Goal: Find contact information: Find contact information

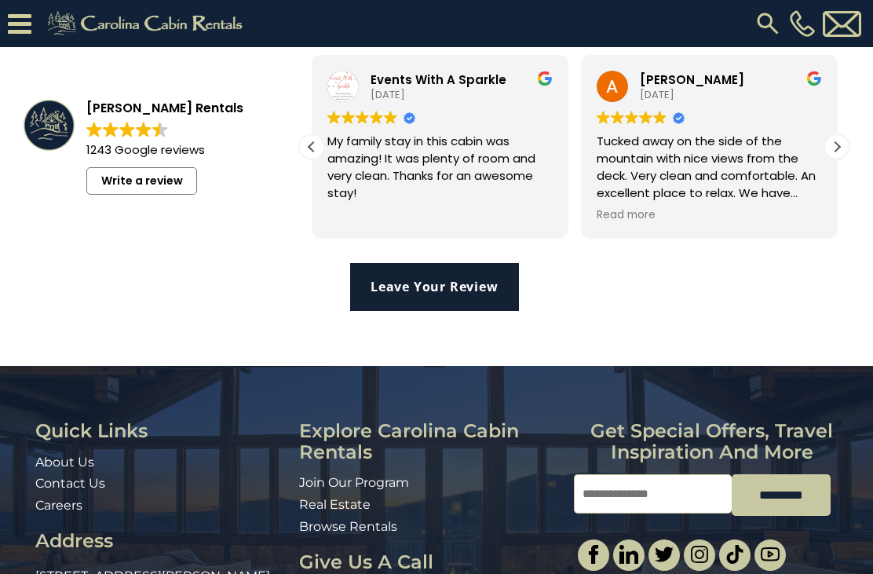
scroll to position [3215, 0]
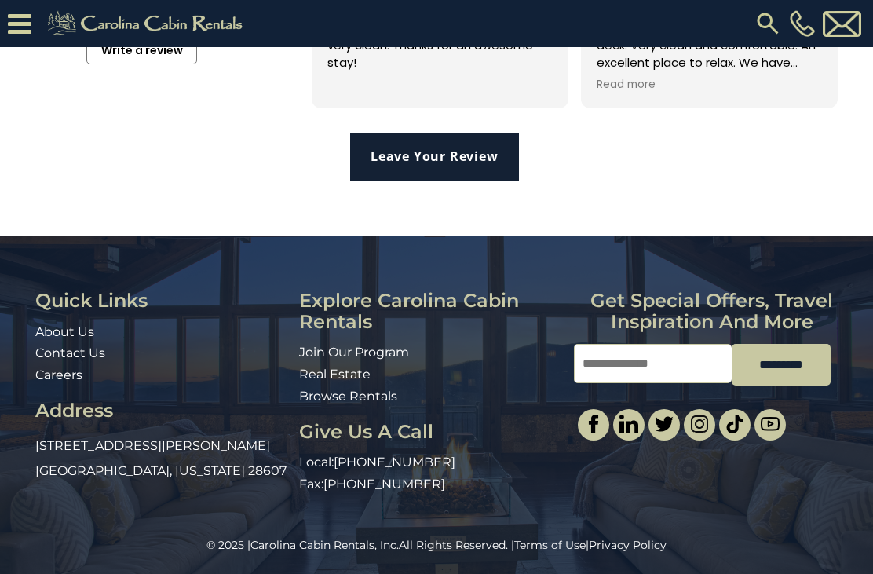
click at [321, 359] on link "Join Our Program" at bounding box center [354, 351] width 110 height 15
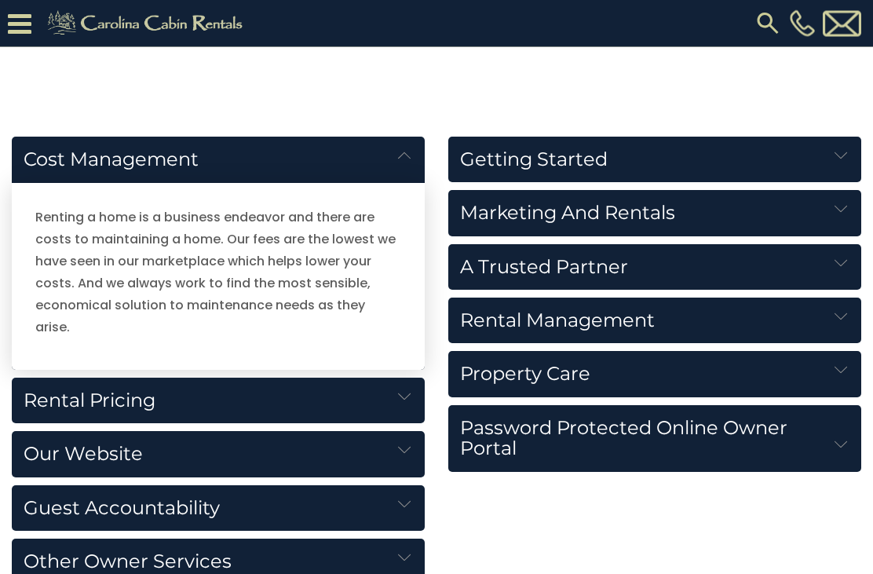
scroll to position [1686, 0]
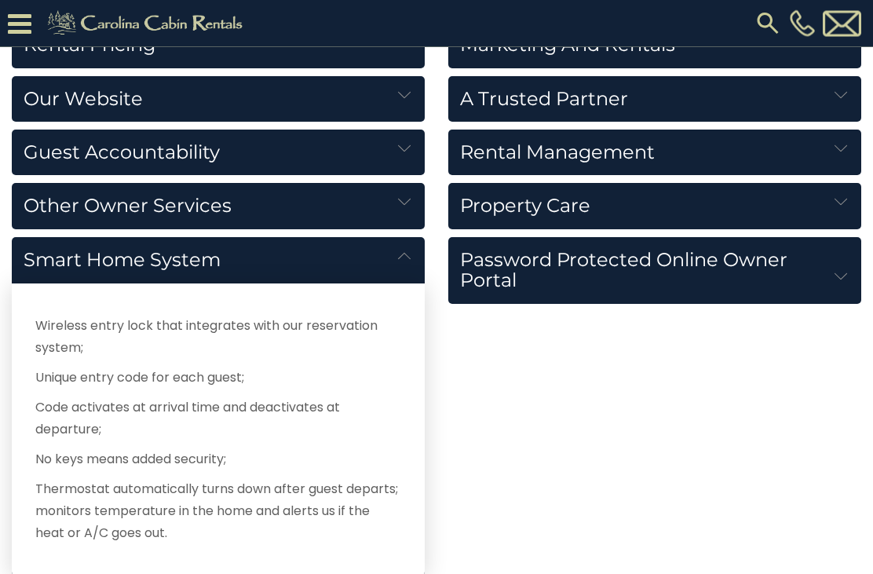
scroll to position [1854, 0]
click at [714, 202] on h5 "Property Care" at bounding box center [654, 206] width 413 height 46
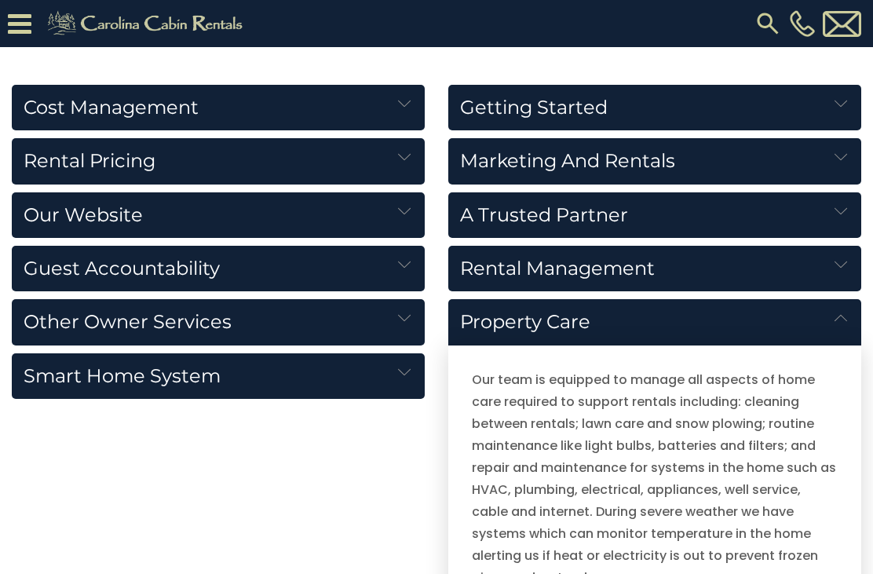
scroll to position [1739, 0]
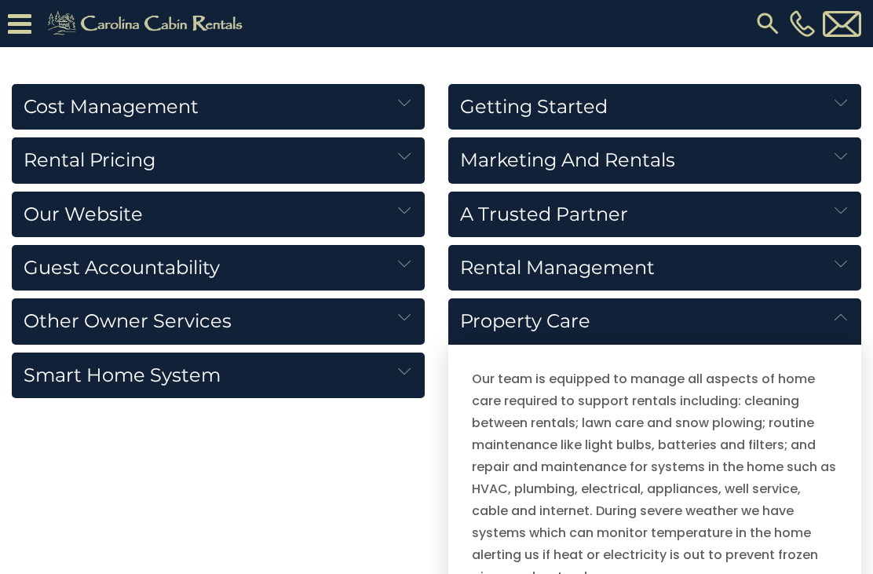
click at [405, 107] on img at bounding box center [404, 103] width 13 height 13
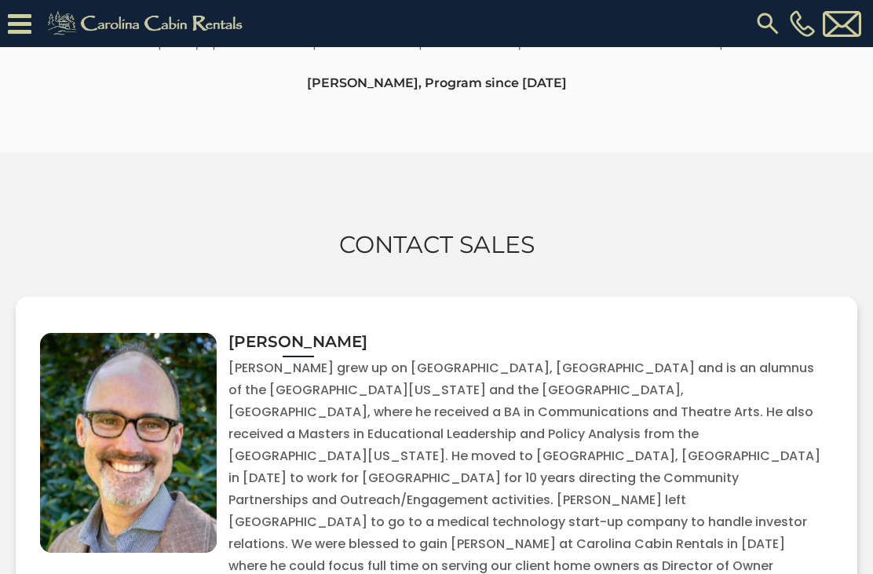
scroll to position [3505, 0]
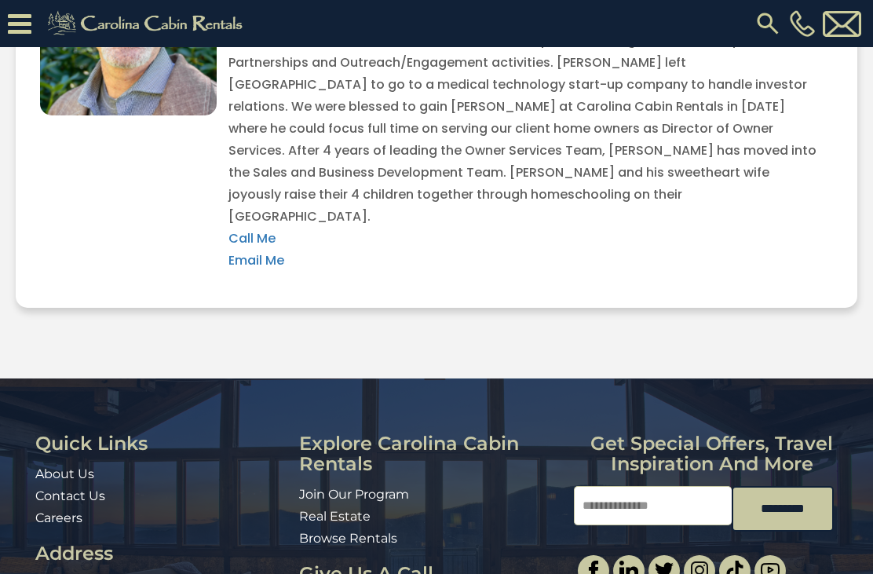
click at [40, 488] on link "Contact Us" at bounding box center [70, 495] width 70 height 15
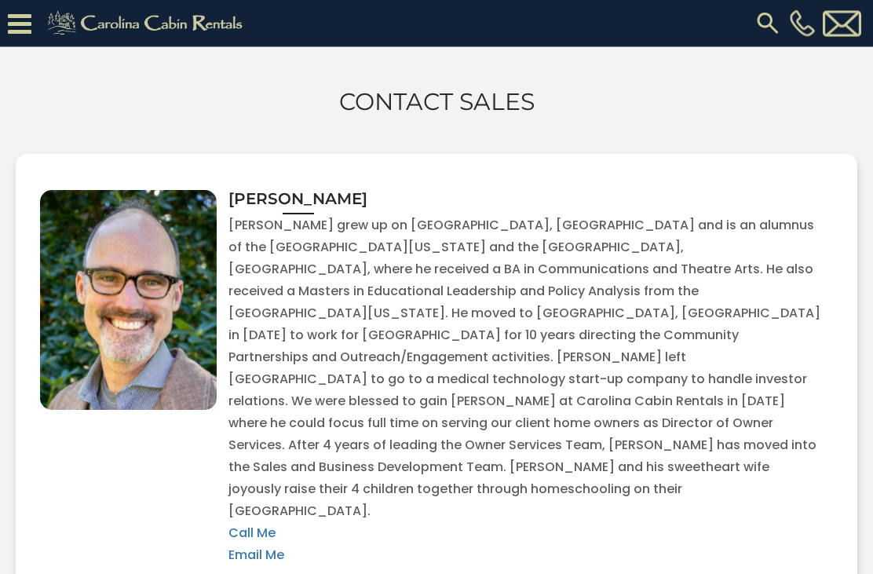
scroll to position [3208, 0]
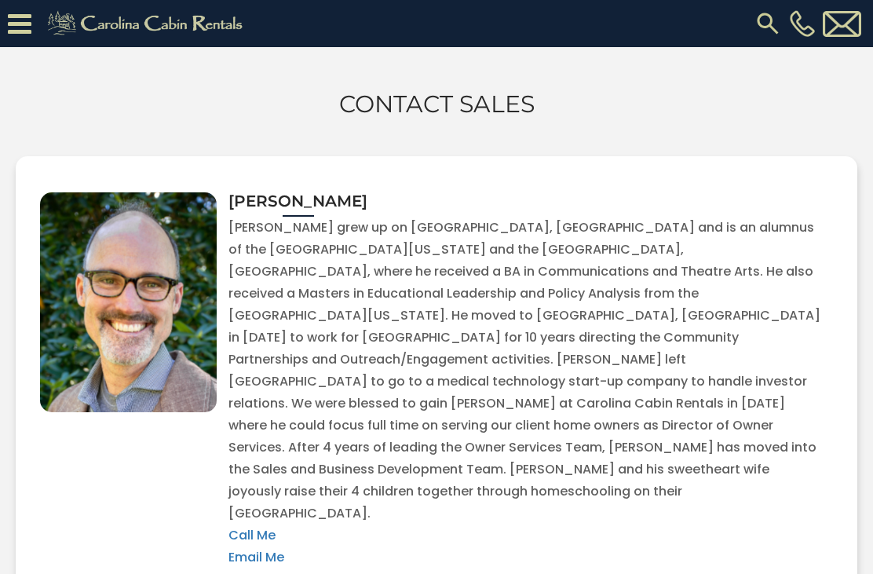
click at [264, 548] on link "Email Me" at bounding box center [256, 557] width 56 height 18
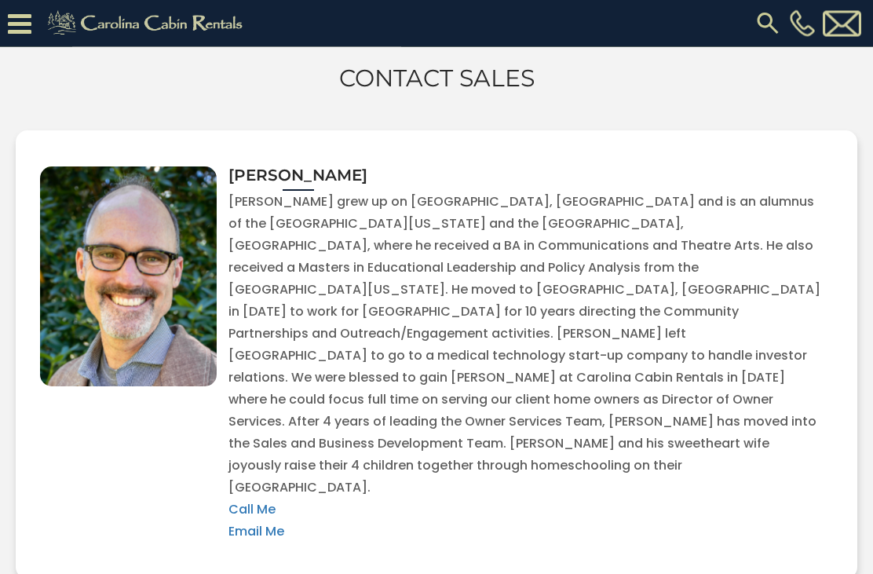
scroll to position [3284, 0]
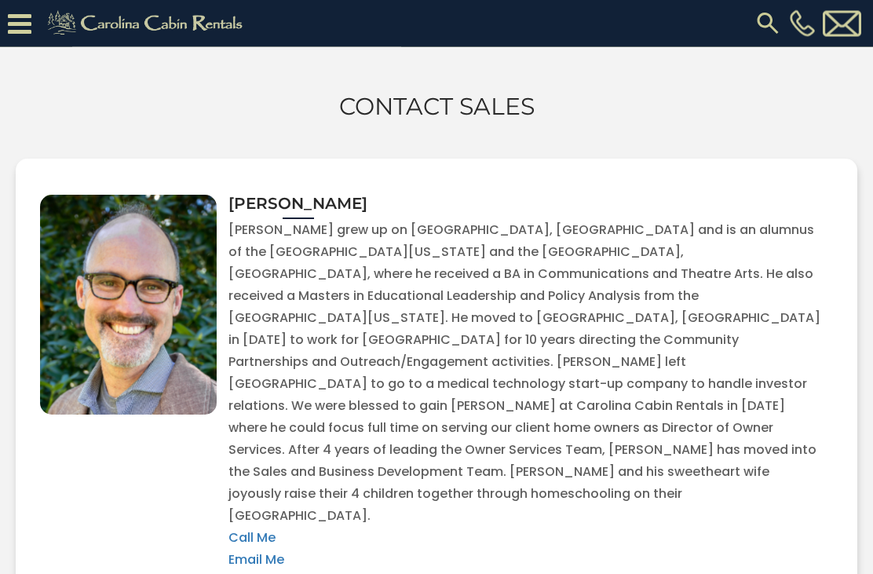
click at [276, 551] on link "Email Me" at bounding box center [256, 560] width 56 height 18
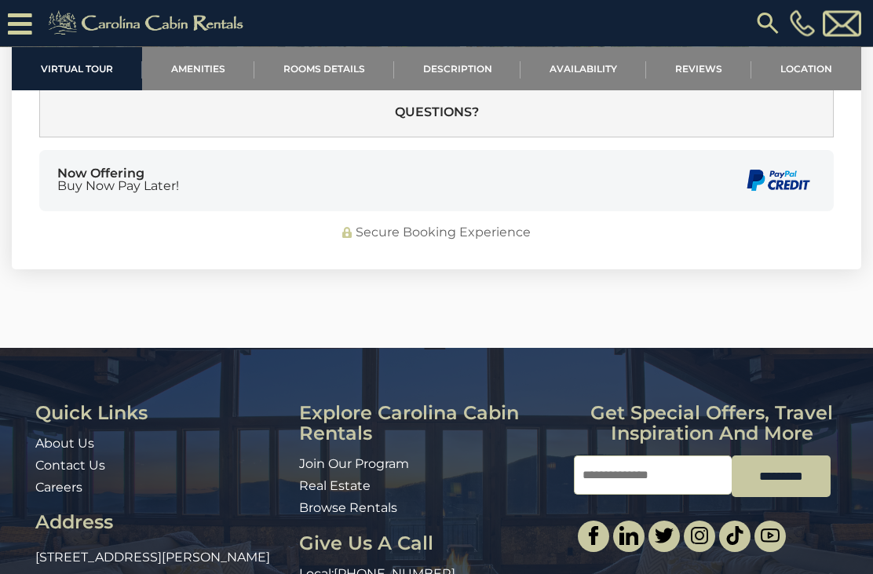
scroll to position [4933, 0]
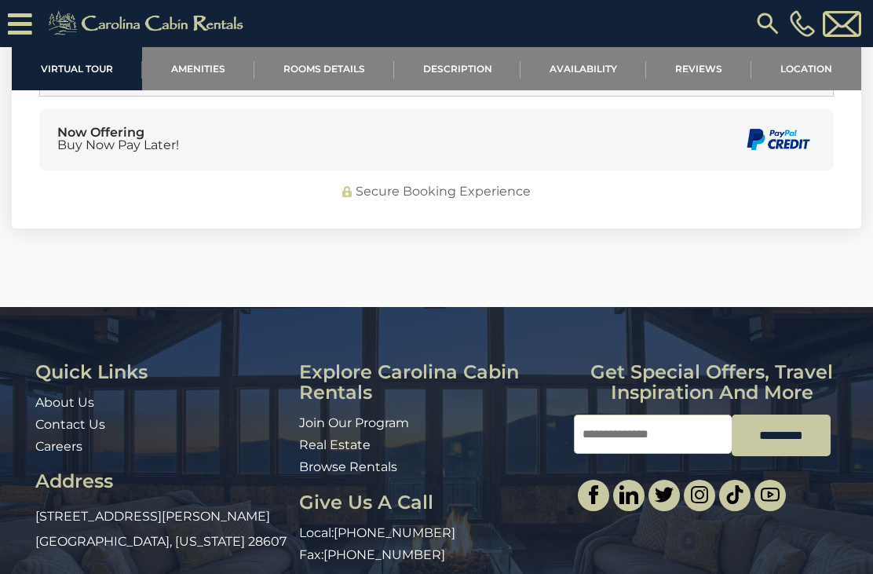
click at [46, 439] on link "Careers" at bounding box center [58, 446] width 47 height 15
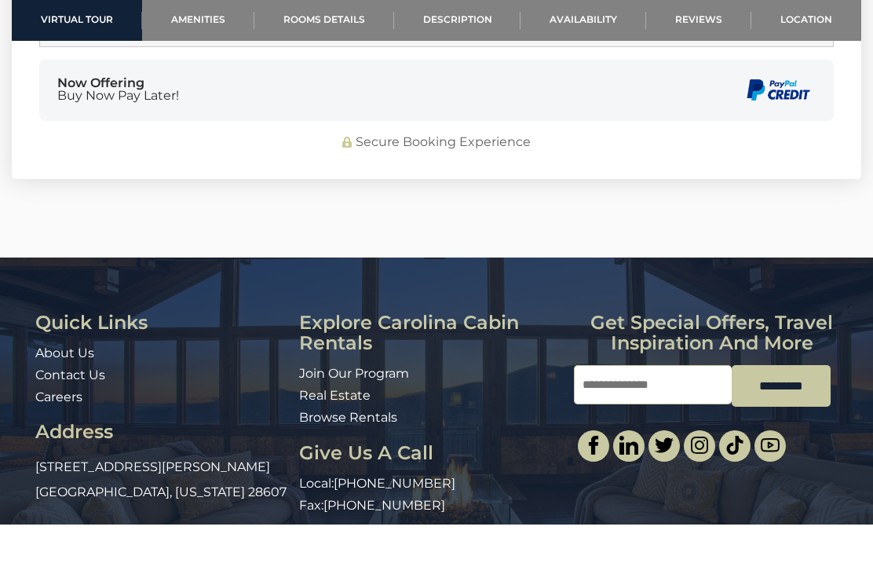
scroll to position [4983, 0]
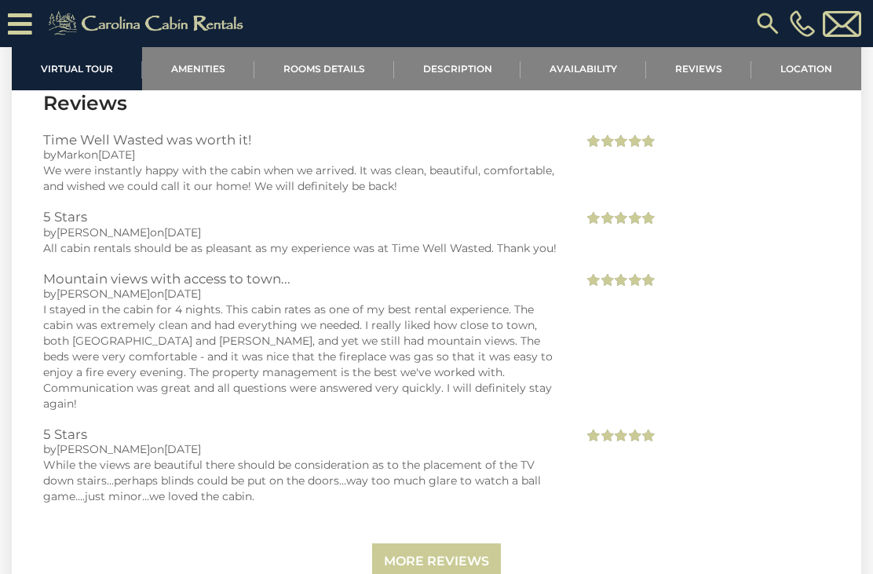
scroll to position [3680, 0]
